Goal: Information Seeking & Learning: Learn about a topic

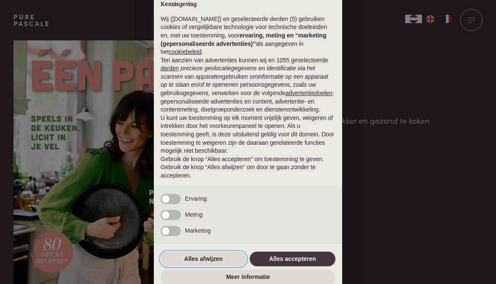
click at [210, 264] on button "Alles afwijzen" at bounding box center [203, 258] width 86 height 15
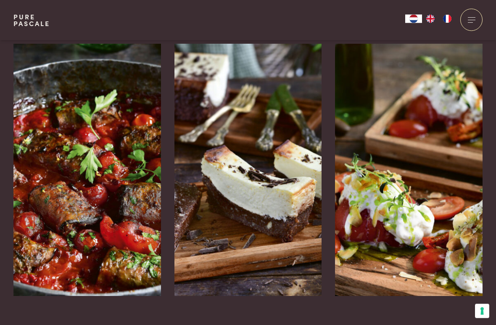
scroll to position [1309, 0]
click at [123, 188] on img at bounding box center [86, 170] width 147 height 252
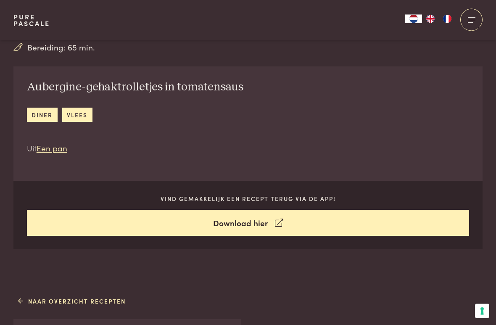
scroll to position [294, 0]
click at [245, 221] on link "Download hier" at bounding box center [248, 223] width 442 height 26
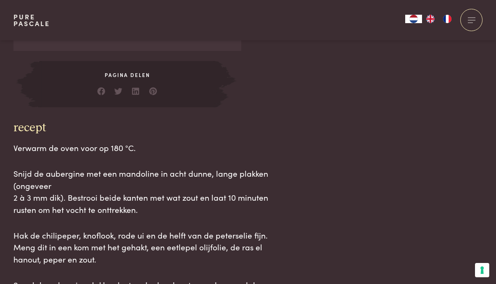
scroll to position [930, 0]
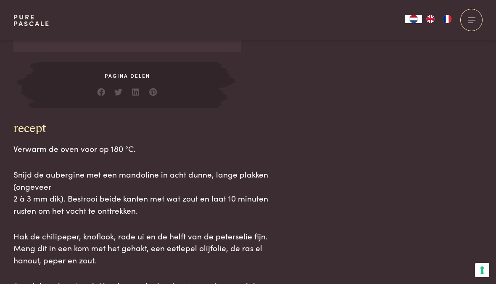
click at [133, 72] on span "Pagina delen" at bounding box center [127, 76] width 176 height 8
click at [126, 72] on span "Pagina delen" at bounding box center [127, 76] width 176 height 8
click at [139, 87] on link at bounding box center [136, 90] width 8 height 8
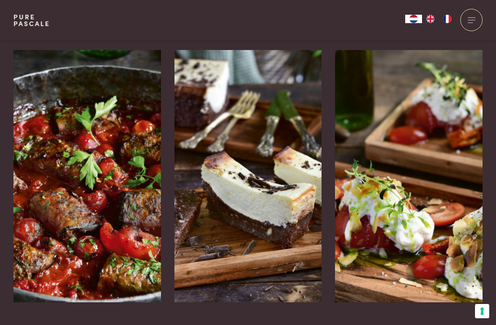
scroll to position [1303, 0]
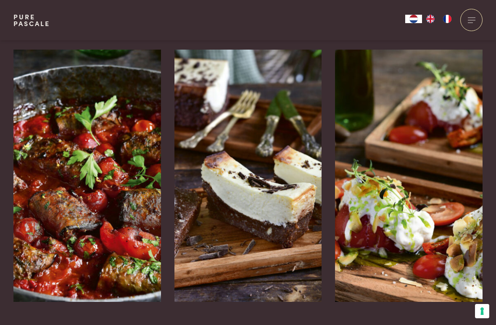
click at [218, 235] on img at bounding box center [247, 176] width 147 height 252
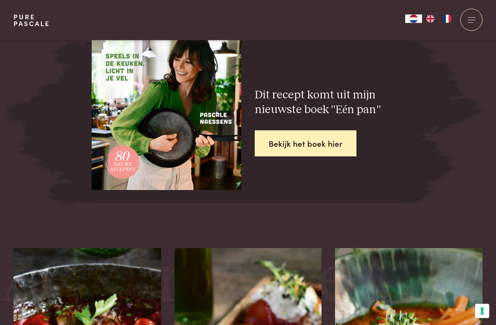
scroll to position [1660, 0]
click at [329, 130] on link "Bekijk het boek hier" at bounding box center [306, 143] width 102 height 26
